Goal: Information Seeking & Learning: Learn about a topic

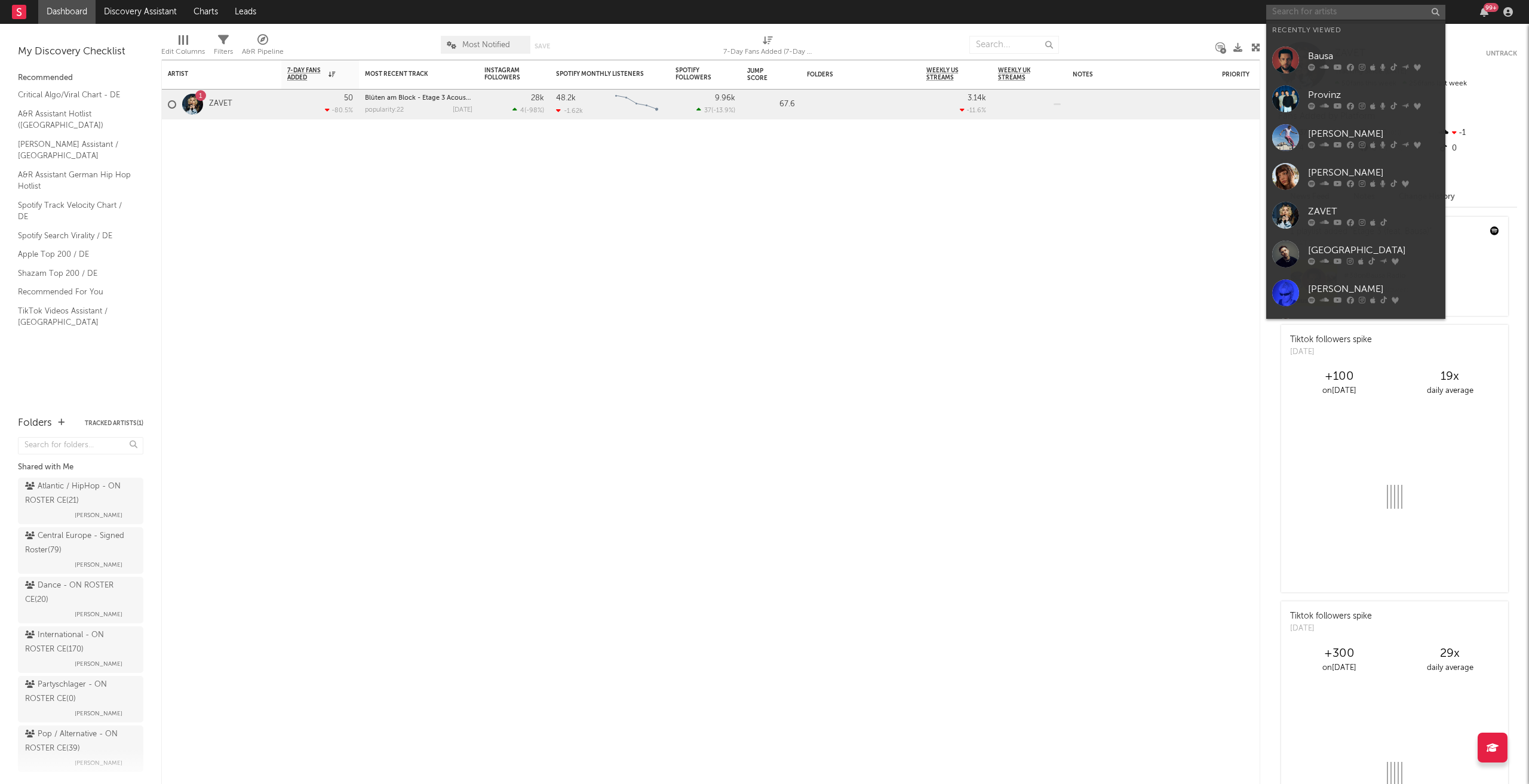
click at [1376, 13] on input "text" at bounding box center [1355, 12] width 179 height 15
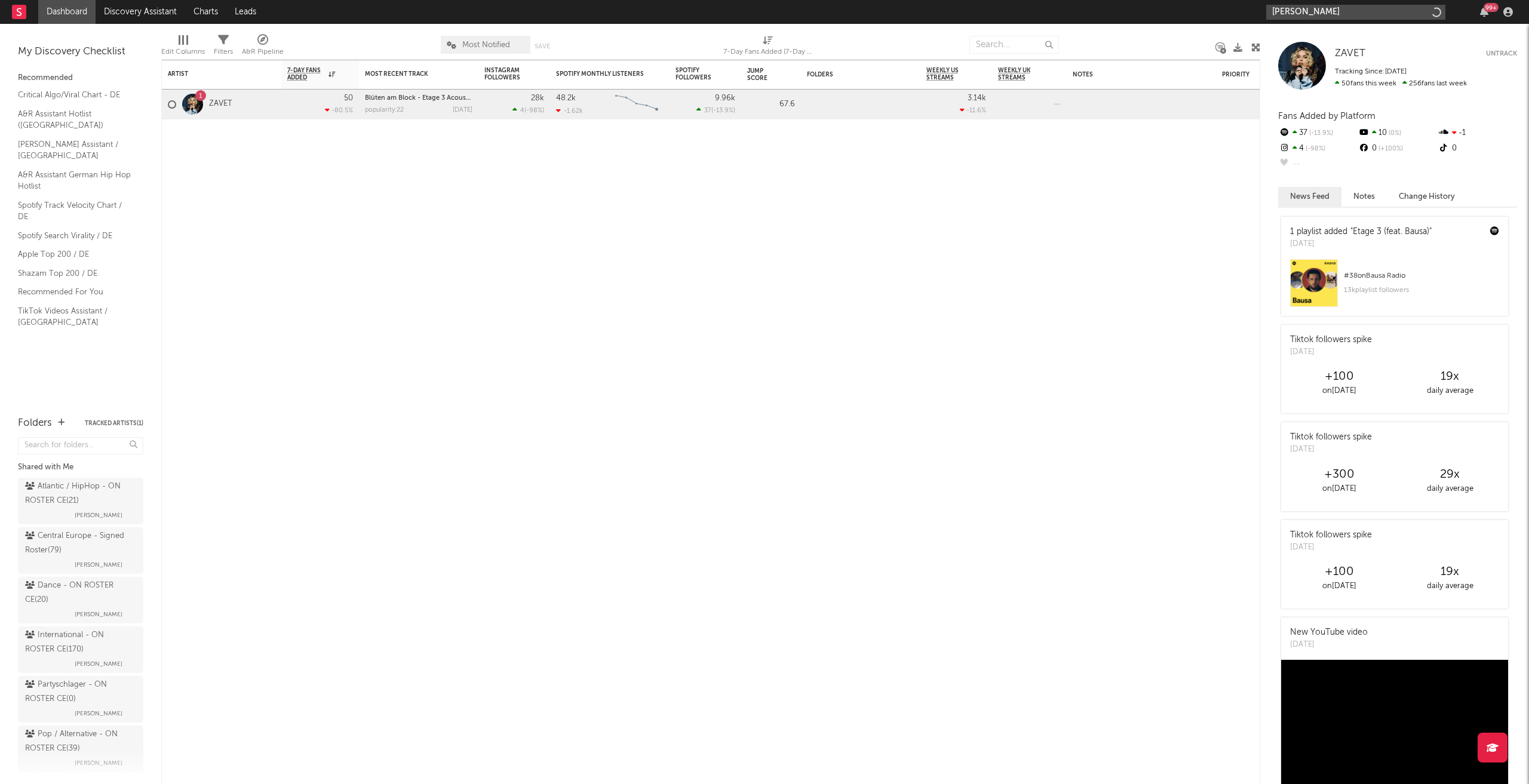
type input "[PERSON_NAME]"
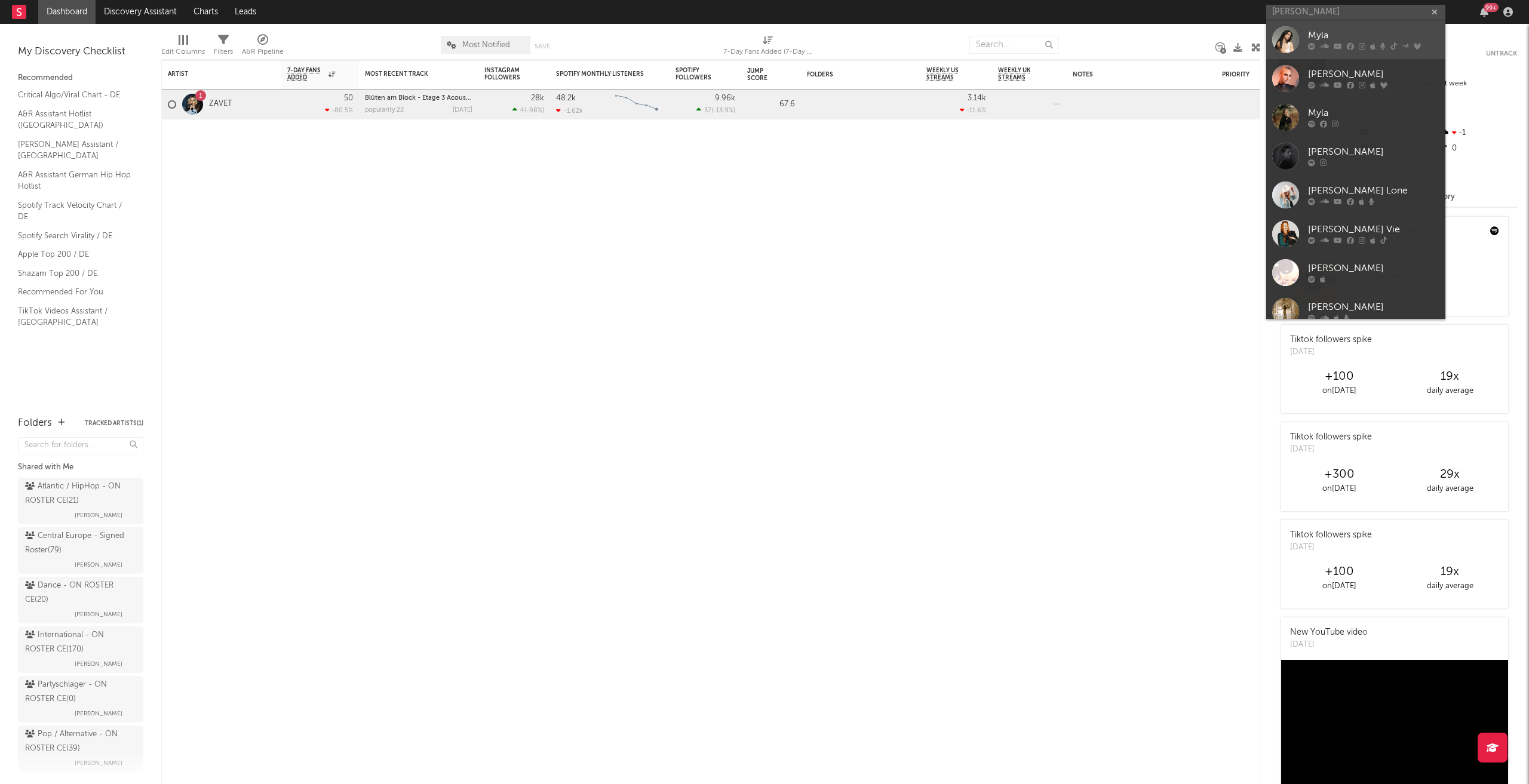
click at [1371, 42] on div "Myla" at bounding box center [1373, 36] width 131 height 14
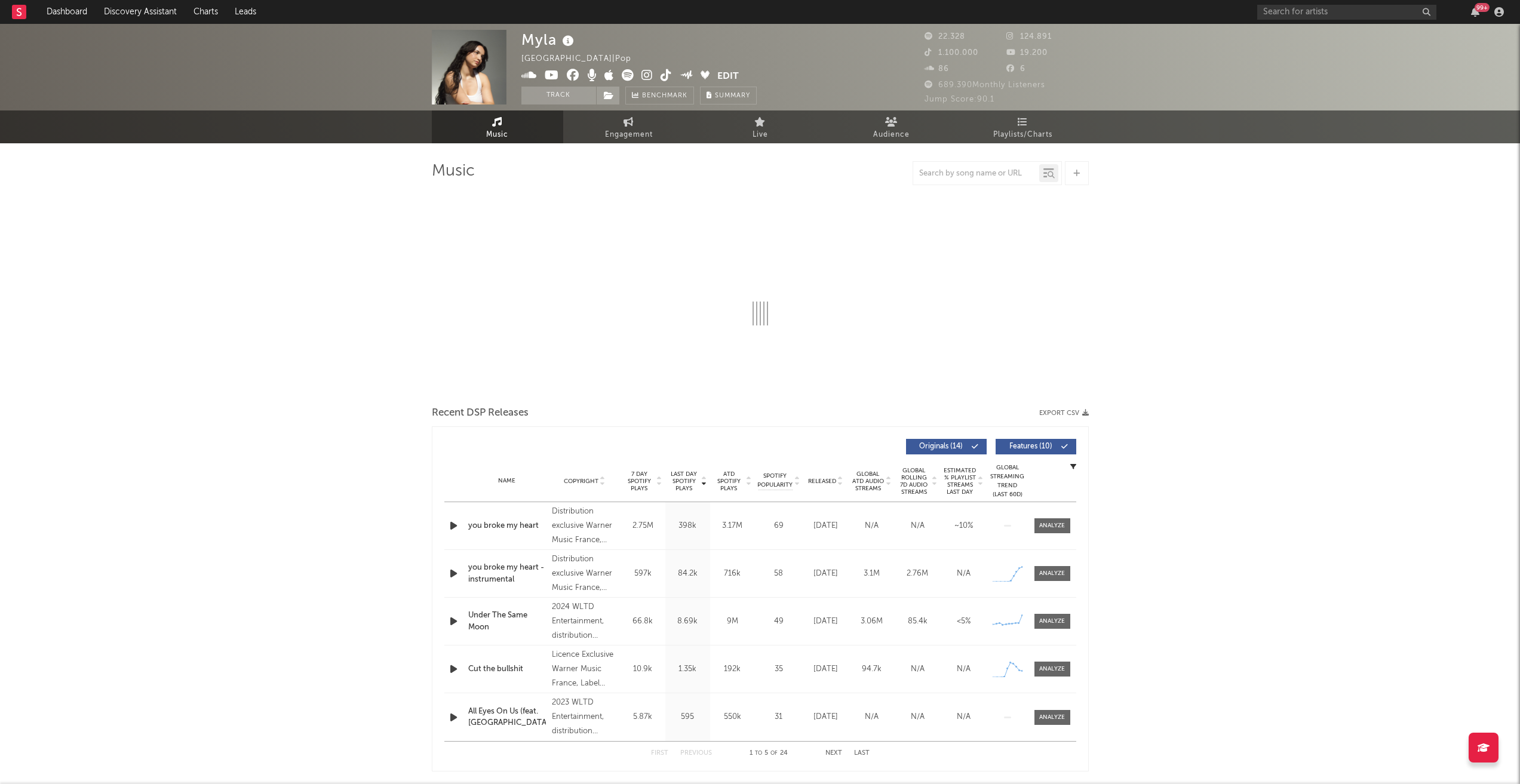
select select "6m"
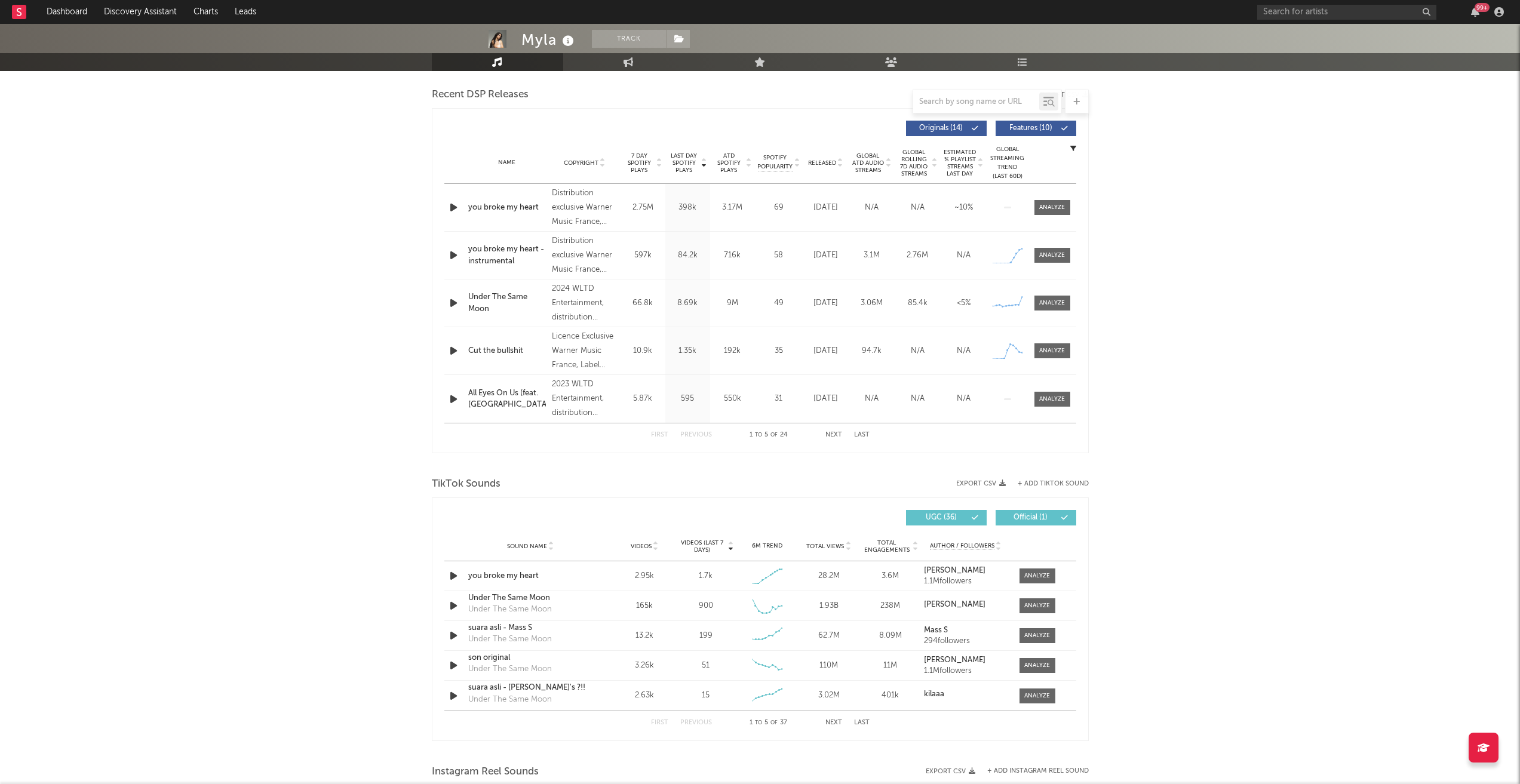
scroll to position [597, 0]
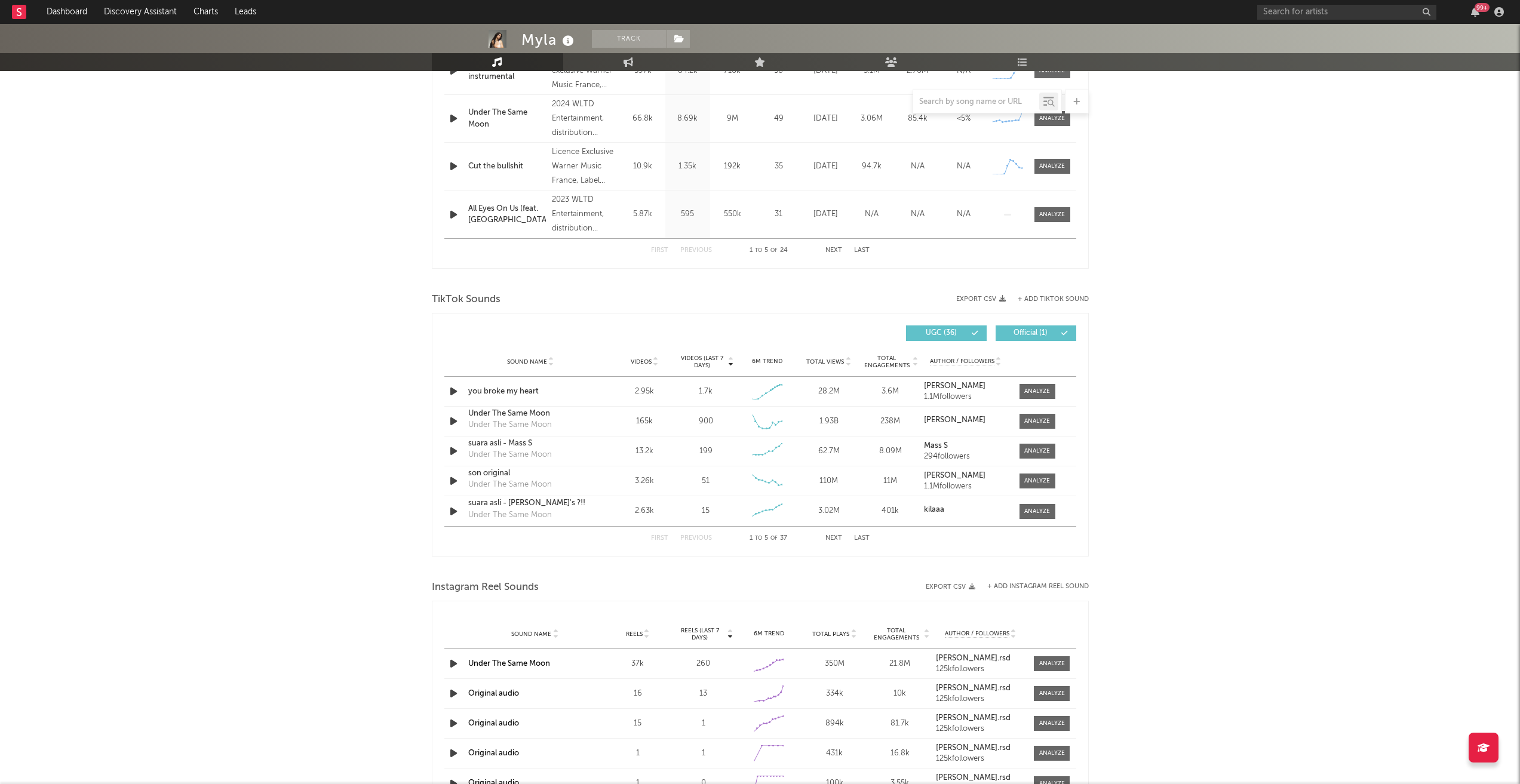
click at [656, 363] on icon at bounding box center [656, 364] width 6 height 4
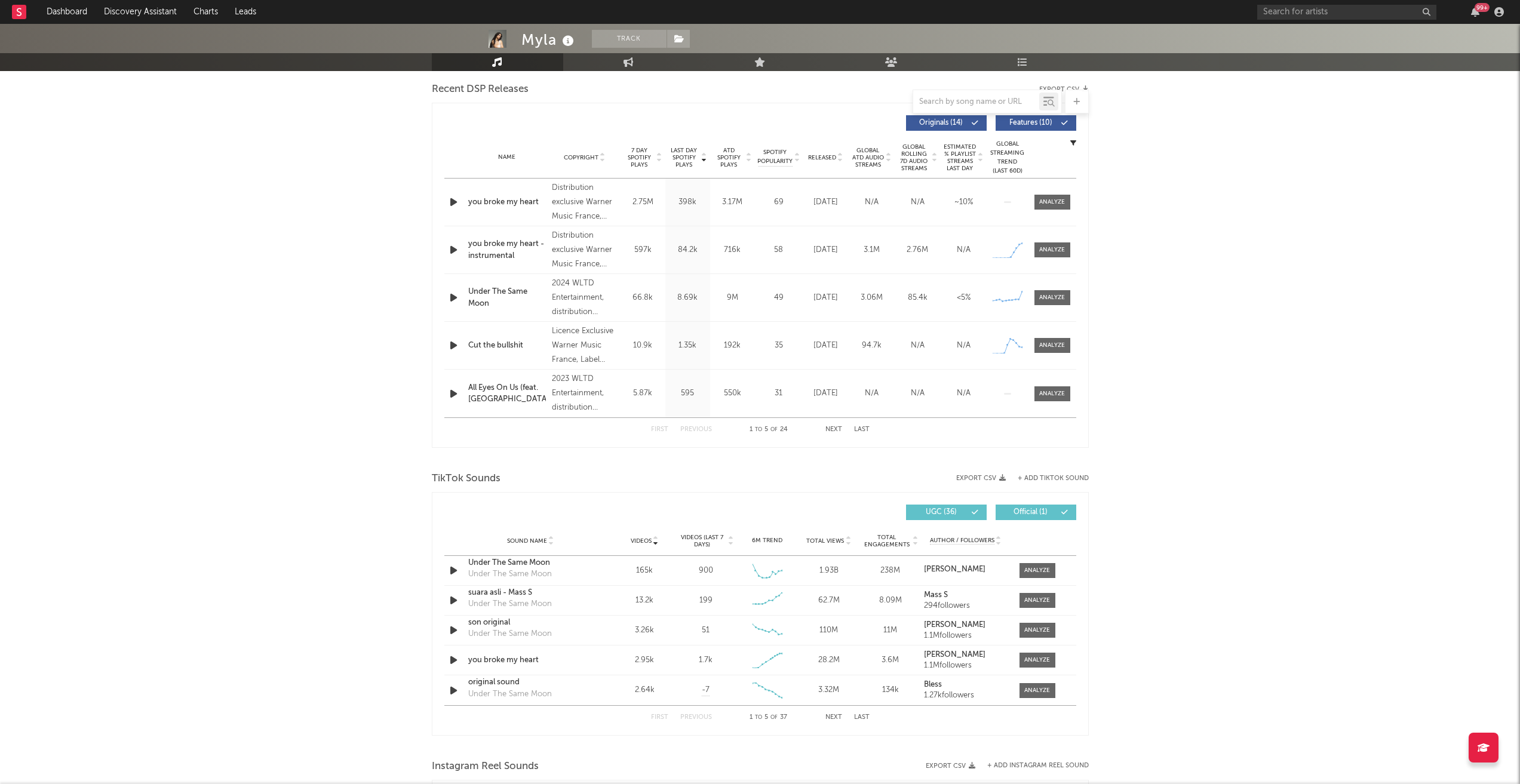
scroll to position [359, 0]
